Goal: Task Accomplishment & Management: Use online tool/utility

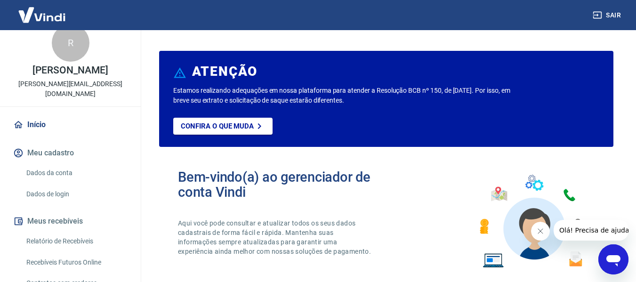
scroll to position [21, 0]
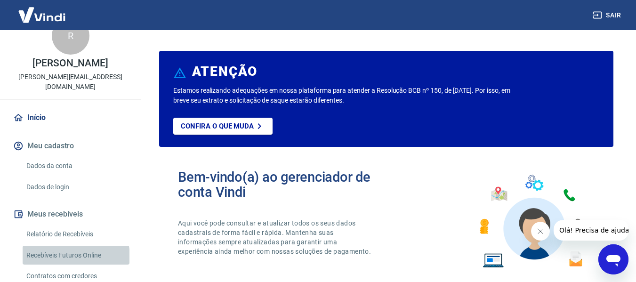
click at [75, 256] on link "Recebíveis Futuros Online" at bounding box center [76, 255] width 107 height 19
